Goal: Task Accomplishment & Management: Use online tool/utility

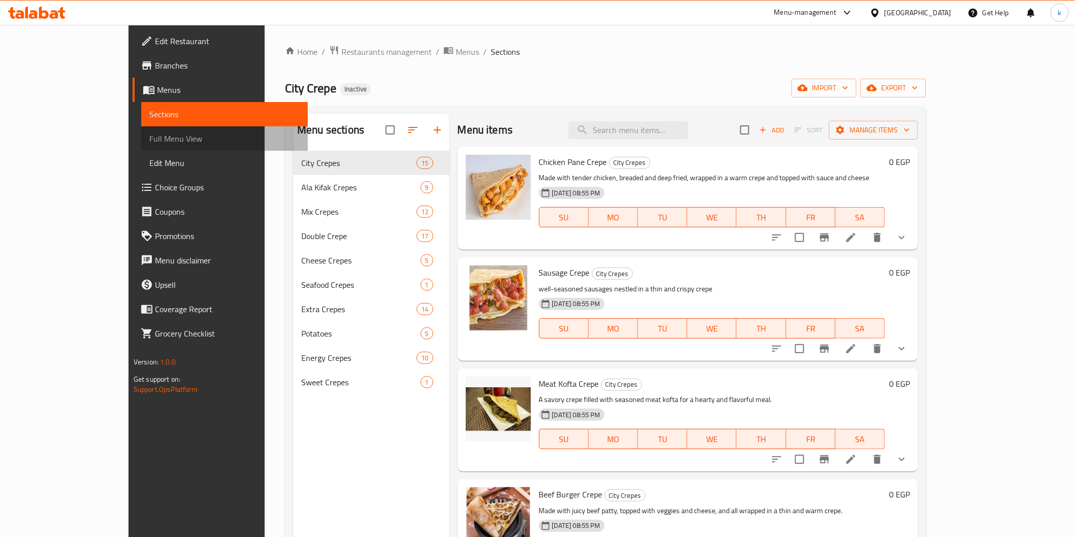
click at [149, 144] on span "Full Menu View" at bounding box center [224, 139] width 150 height 12
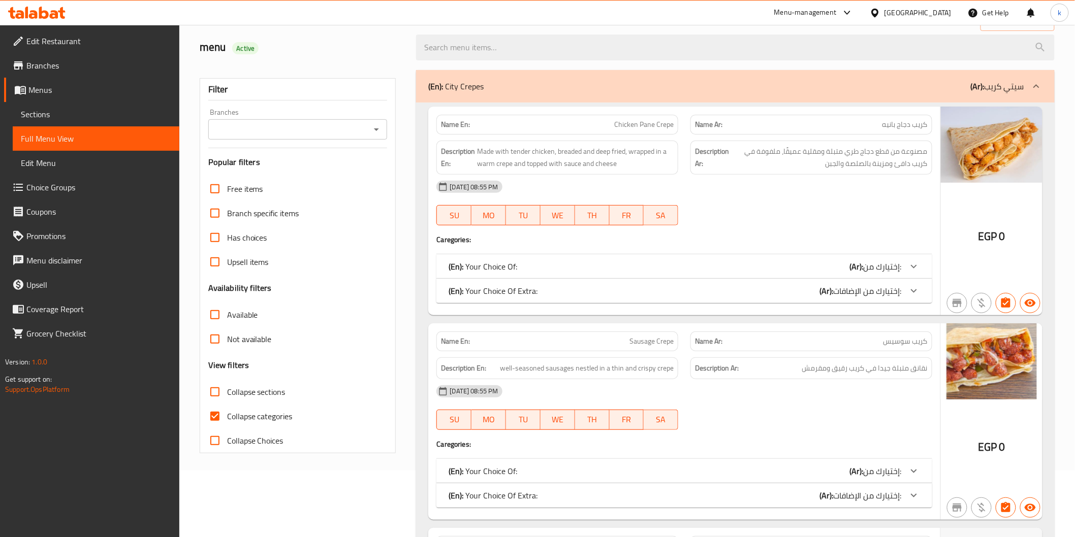
scroll to position [282, 0]
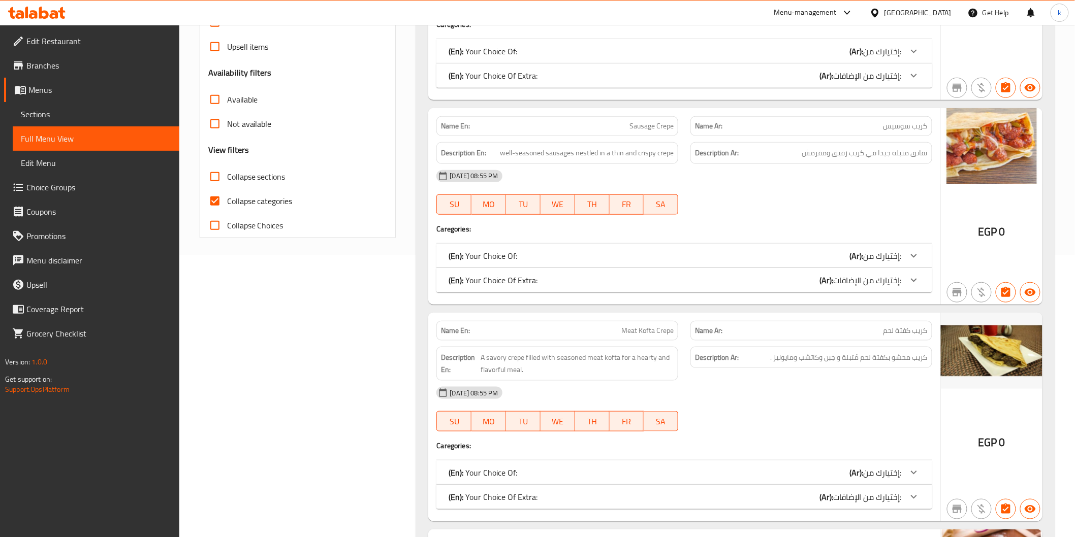
click at [268, 204] on span "Collapse categories" at bounding box center [260, 201] width 66 height 12
click at [227, 204] on input "Collapse categories" at bounding box center [215, 201] width 24 height 24
checkbox input "false"
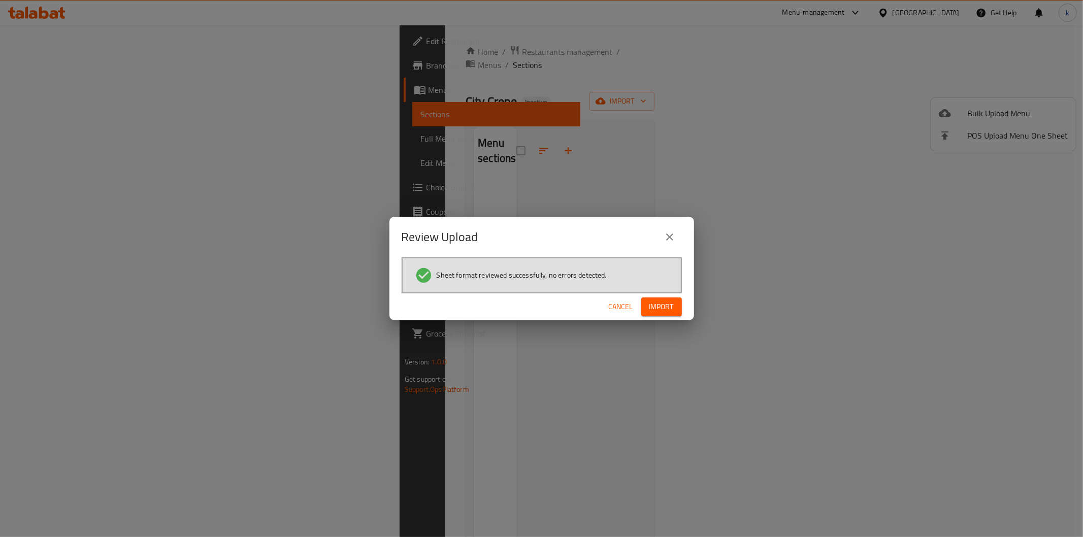
click at [624, 306] on span "Cancel" at bounding box center [621, 307] width 24 height 13
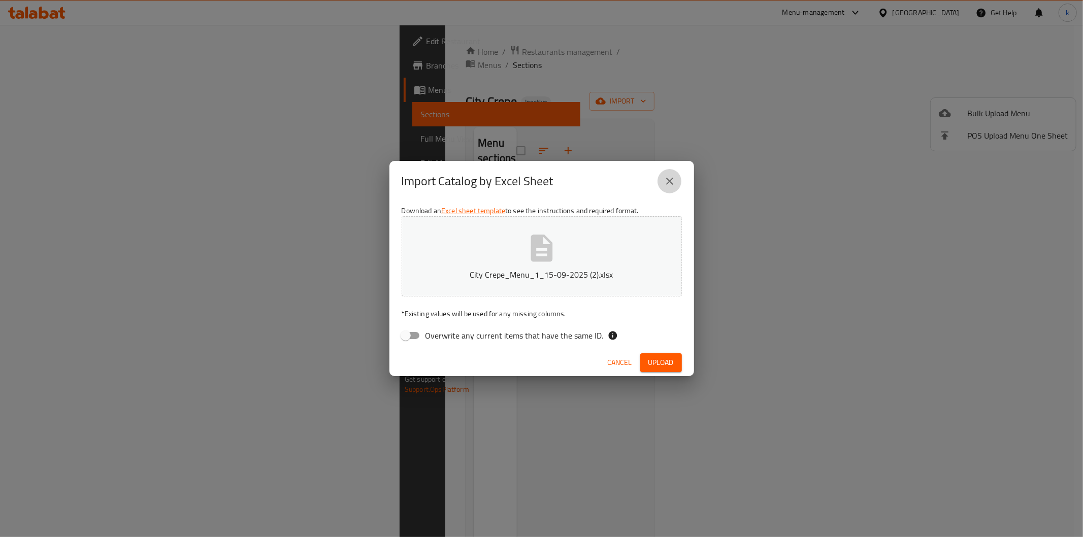
click at [662, 178] on button "close" at bounding box center [670, 181] width 24 height 24
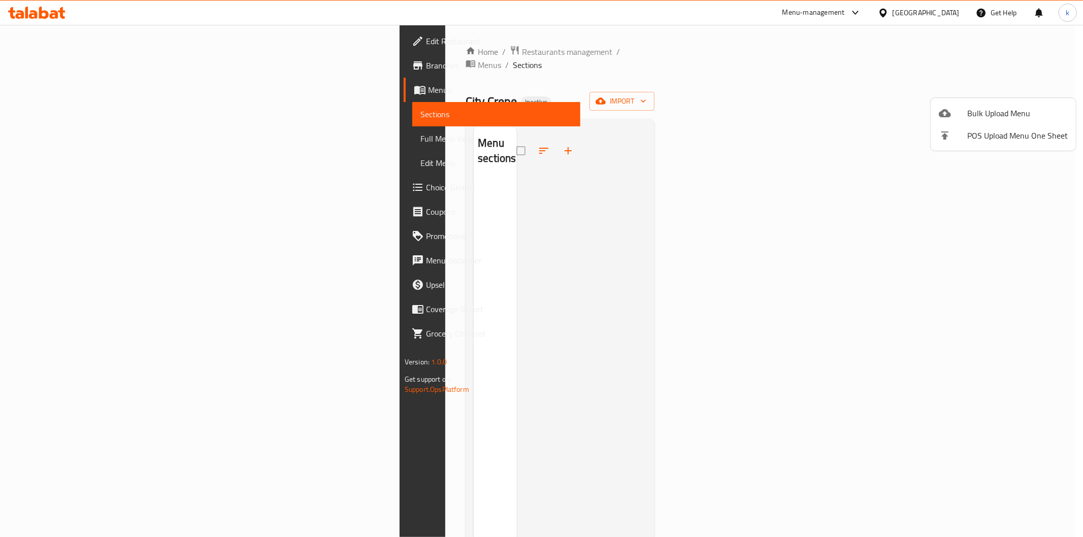
click at [996, 110] on span "Bulk Upload Menu" at bounding box center [1017, 113] width 101 height 12
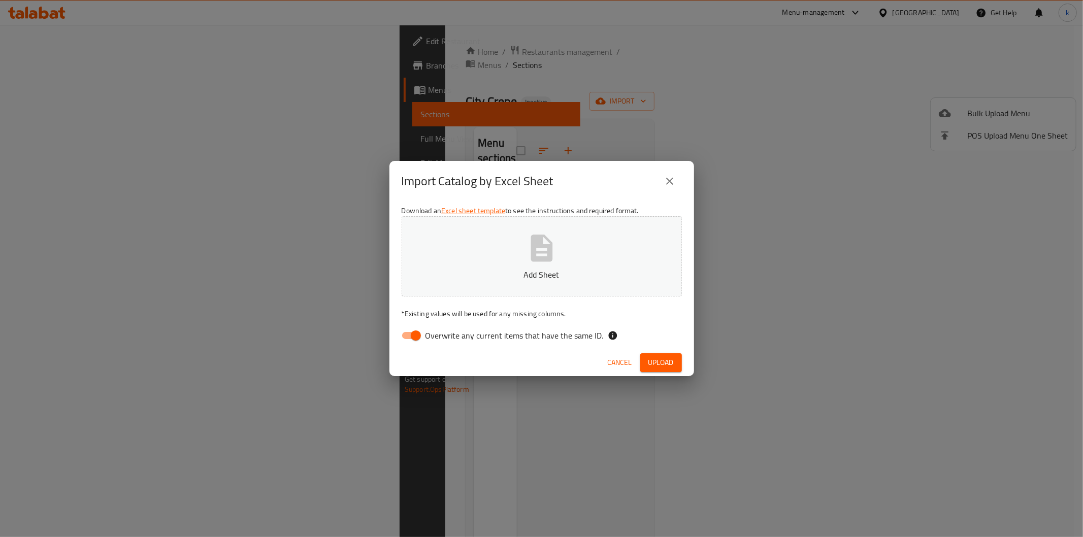
click at [441, 342] on span "Overwrite any current items that have the same ID." at bounding box center [515, 336] width 178 height 12
click at [441, 342] on input "Overwrite any current items that have the same ID." at bounding box center [416, 335] width 58 height 19
checkbox input "false"
click at [666, 359] on span "Upload" at bounding box center [660, 362] width 25 height 13
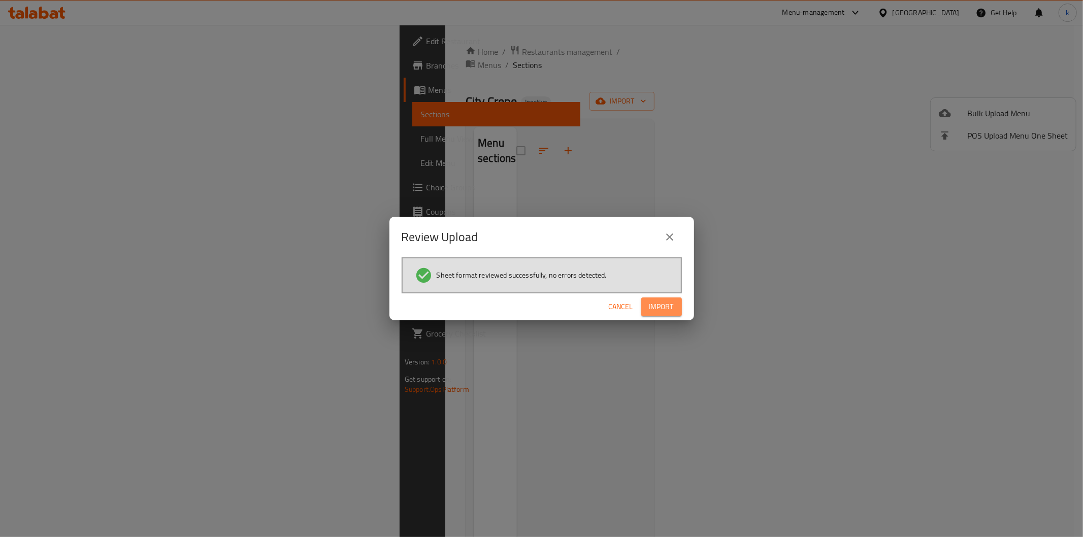
click at [668, 312] on span "Import" at bounding box center [662, 307] width 24 height 13
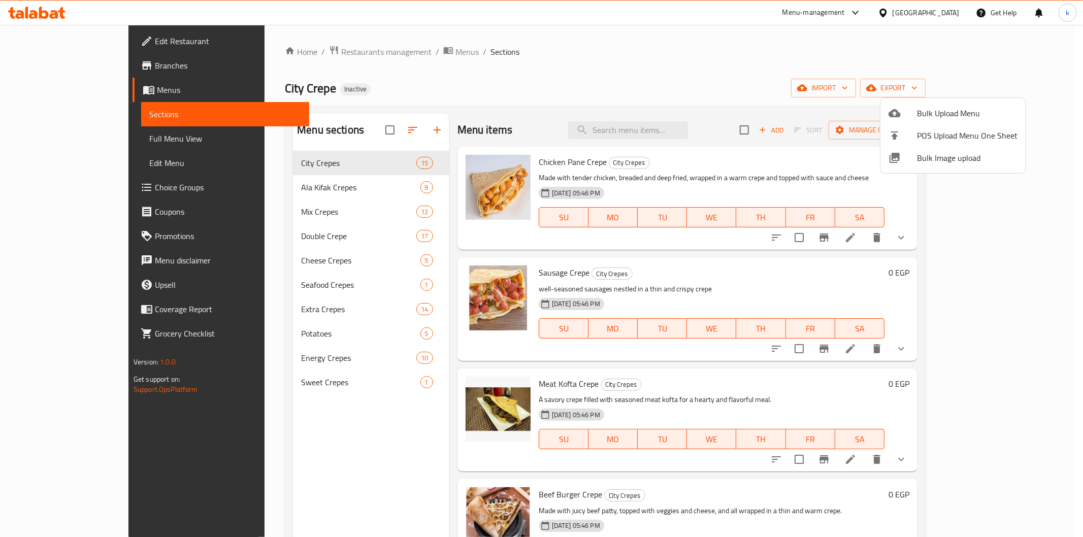
click at [64, 135] on div at bounding box center [541, 268] width 1083 height 537
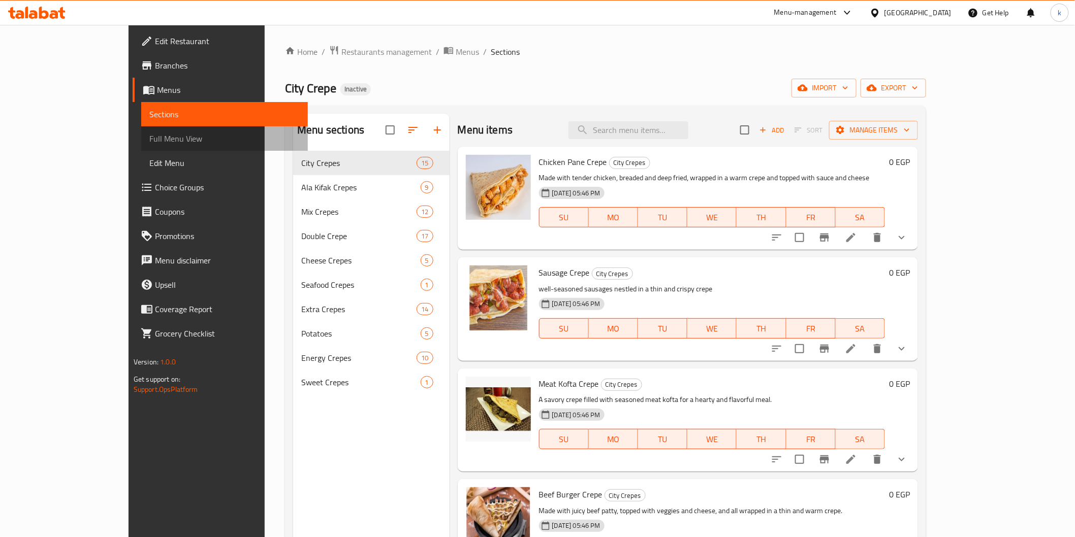
click at [149, 142] on span "Full Menu View" at bounding box center [224, 139] width 150 height 12
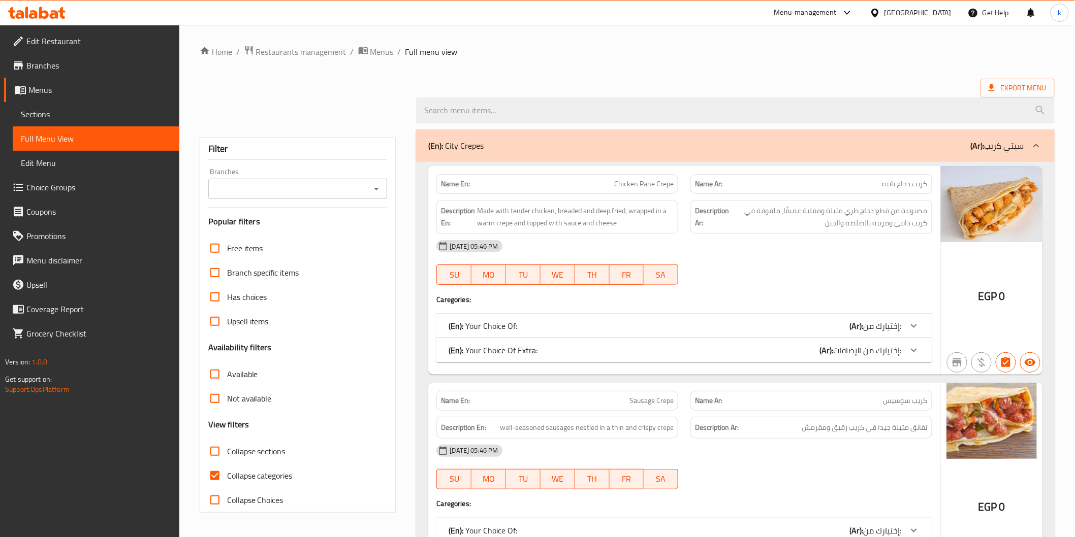
scroll to position [113, 0]
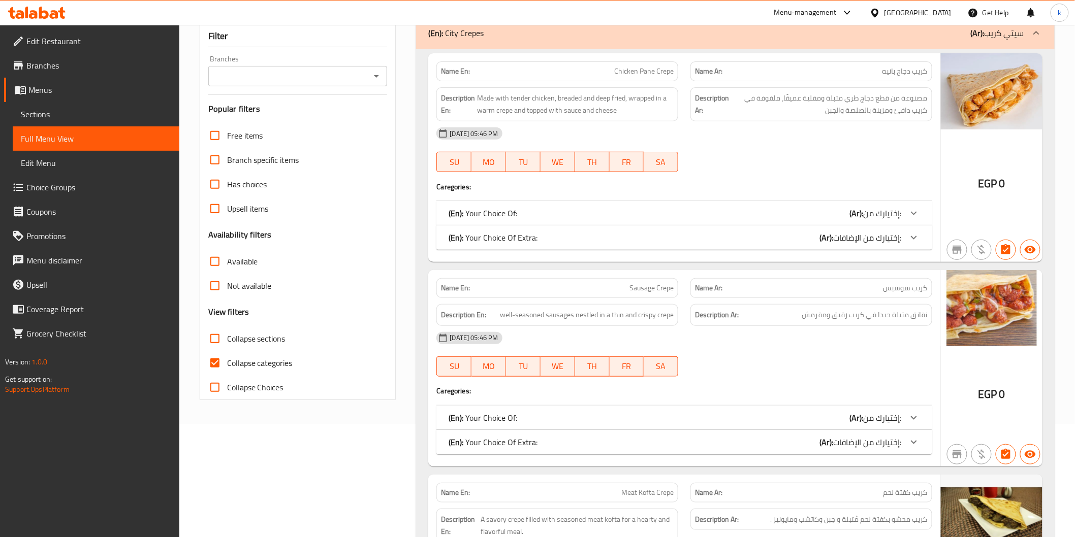
click at [261, 359] on span "Collapse categories" at bounding box center [260, 363] width 66 height 12
click at [227, 359] on input "Collapse categories" at bounding box center [215, 363] width 24 height 24
checkbox input "false"
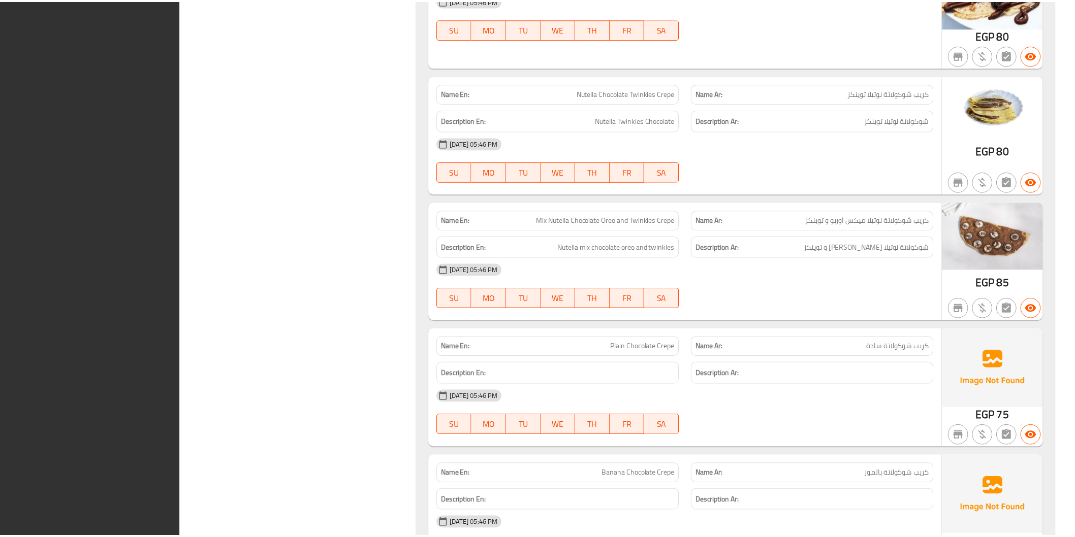
scroll to position [54923, 0]
